Goal: Register for event/course

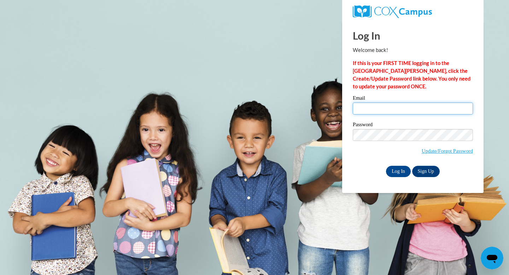
click at [405, 112] on input "Email" at bounding box center [413, 109] width 120 height 12
type input "jtdcape@gmail.com"
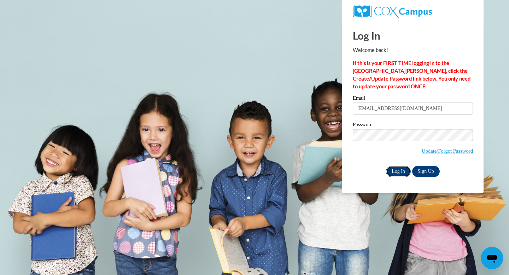
click at [398, 175] on input "Log In" at bounding box center [398, 171] width 25 height 11
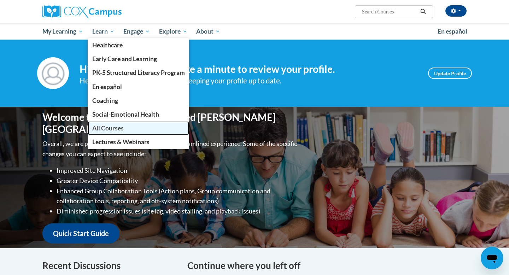
click at [116, 127] on span "All Courses" at bounding box center [107, 128] width 31 height 7
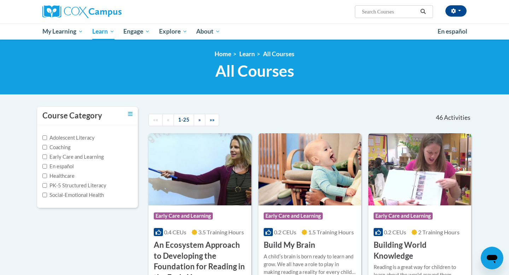
click at [74, 186] on label "PK-5 Structured Literacy" at bounding box center [74, 186] width 64 height 8
click at [47, 186] on input "PK-5 Structured Literacy" at bounding box center [44, 185] width 5 height 5
checkbox input "true"
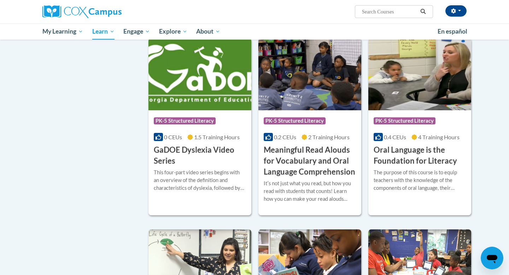
scroll to position [306, 0]
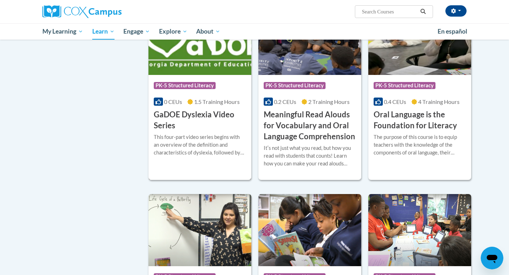
click at [192, 113] on h3 "GaDOE Dyslexia Video Series" at bounding box center [200, 120] width 92 height 22
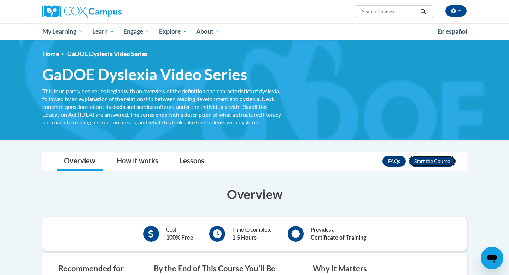
click at [429, 161] on button "Enroll" at bounding box center [432, 161] width 47 height 11
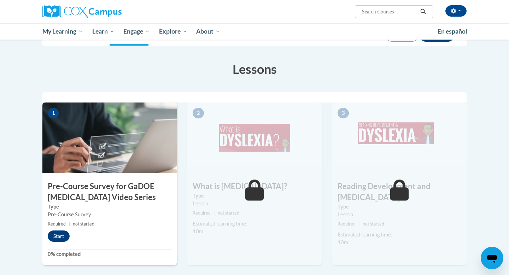
scroll to position [105, 0]
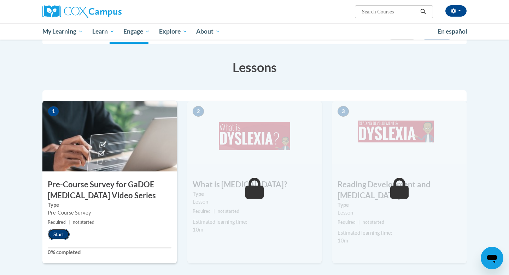
click at [63, 236] on button "Start" at bounding box center [59, 234] width 22 height 11
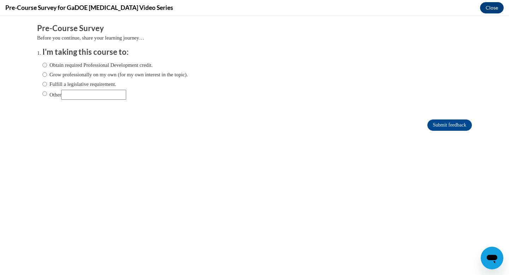
scroll to position [0, 0]
click at [90, 75] on label "Grow professionally on my own (for my own interest in the topic)." at bounding box center [115, 75] width 146 height 8
click at [47, 75] on input "Grow professionally on my own (for my own interest in the topic)." at bounding box center [44, 75] width 5 height 8
radio input "true"
click at [439, 124] on input "Submit feedback" at bounding box center [450, 125] width 45 height 11
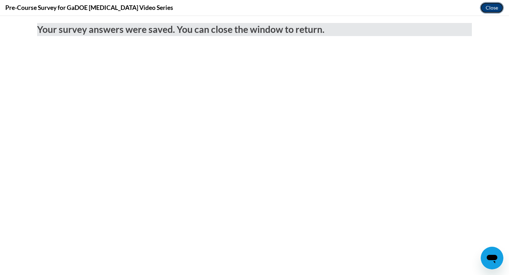
click at [491, 6] on button "Close" at bounding box center [492, 7] width 24 height 11
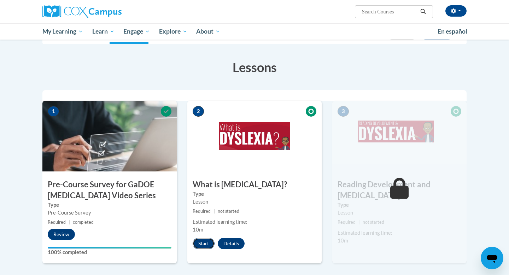
click at [199, 240] on button "Start" at bounding box center [204, 243] width 22 height 11
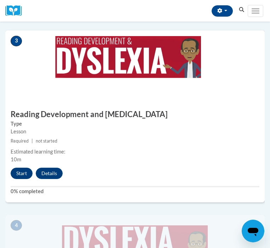
scroll to position [475, 0]
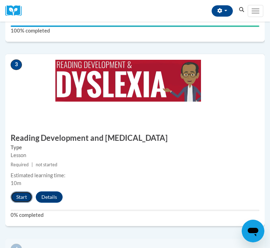
click at [23, 200] on button "Start" at bounding box center [22, 196] width 22 height 11
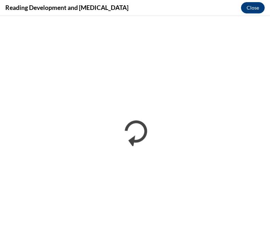
scroll to position [0, 0]
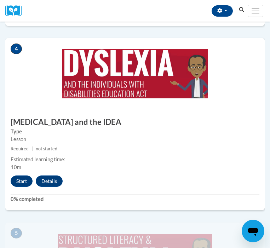
scroll to position [676, 0]
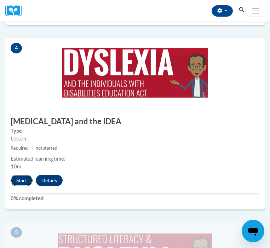
click at [23, 184] on button "Start" at bounding box center [22, 180] width 22 height 11
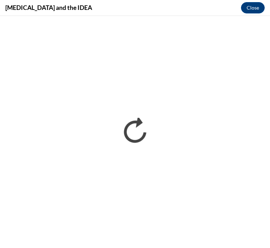
scroll to position [0, 0]
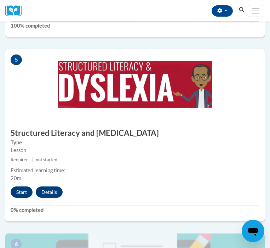
scroll to position [851, 0]
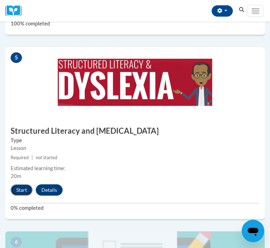
click at [22, 191] on button "Start" at bounding box center [22, 189] width 22 height 11
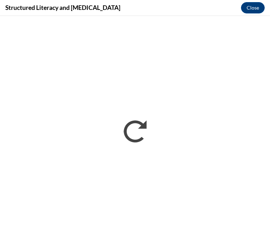
scroll to position [0, 0]
